Goal: Navigation & Orientation: Find specific page/section

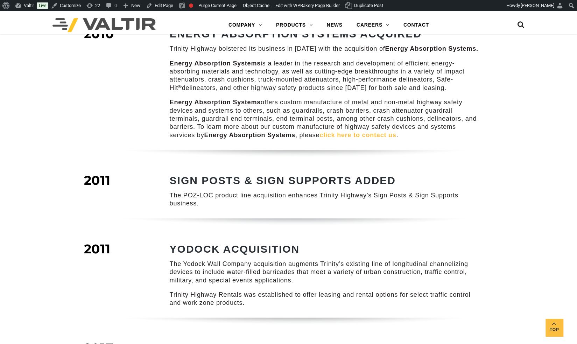
scroll to position [653, 0]
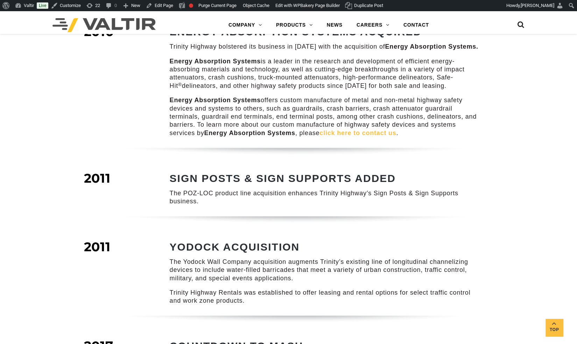
click at [357, 129] on link "click here to contact us" at bounding box center [358, 132] width 77 height 7
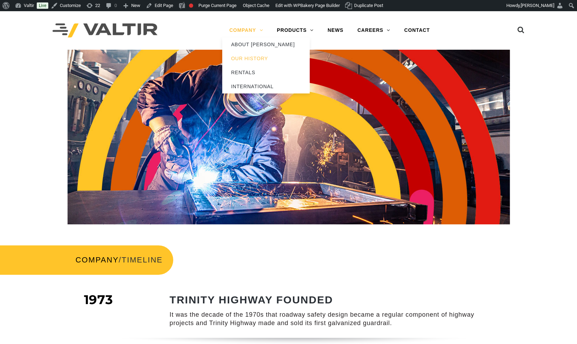
click at [242, 28] on link "COMPANY" at bounding box center [246, 30] width 48 height 14
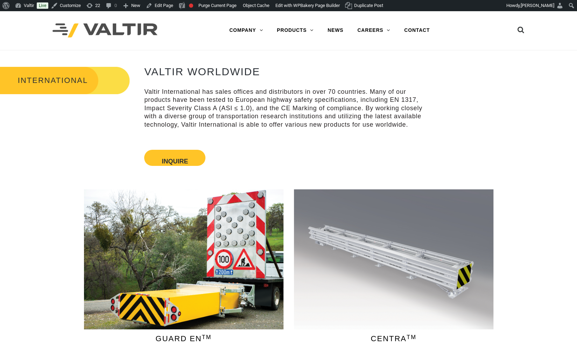
drag, startPoint x: 581, startPoint y: 49, endPoint x: 582, endPoint y: 14, distance: 34.7
